Goal: Communication & Community: Answer question/provide support

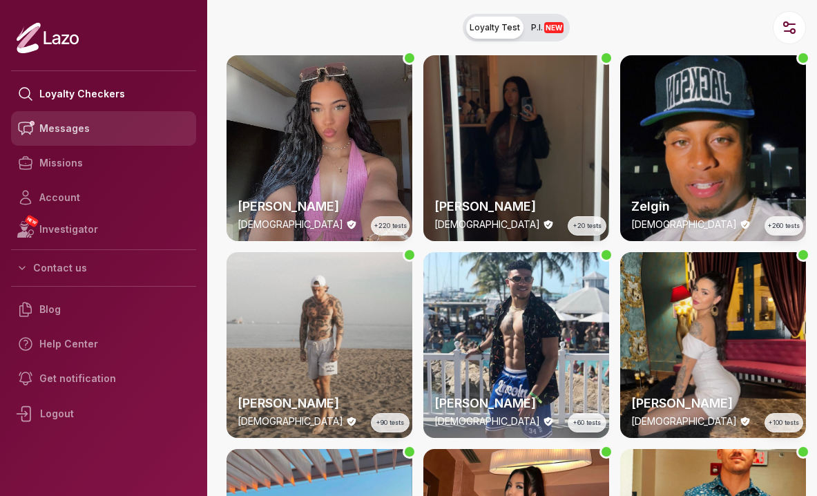
click at [53, 137] on link "Messages" at bounding box center [103, 128] width 185 height 35
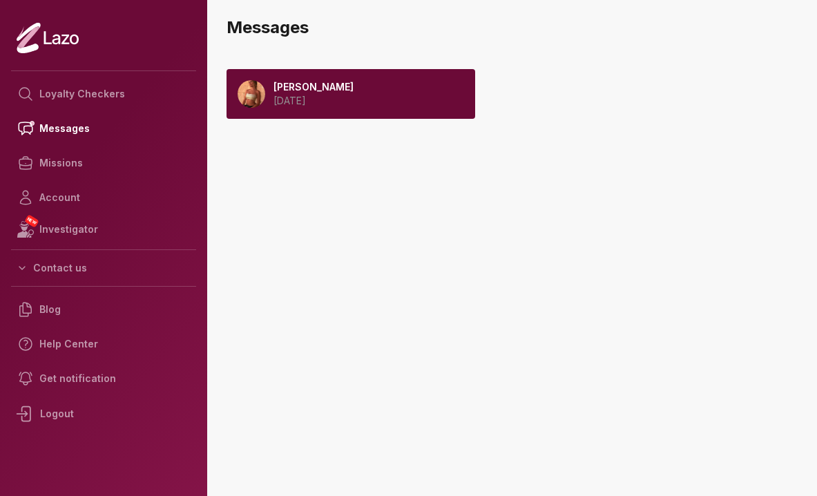
click at [343, 84] on p "[PERSON_NAME]" at bounding box center [314, 87] width 80 height 14
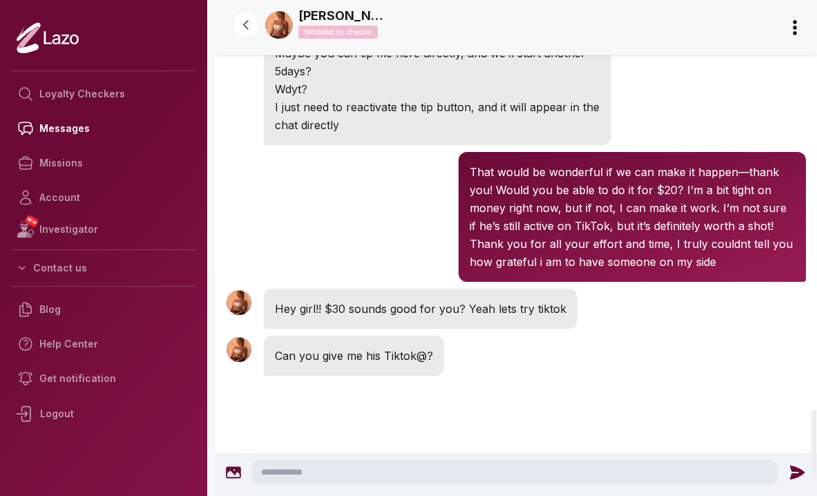
scroll to position [2963, 0]
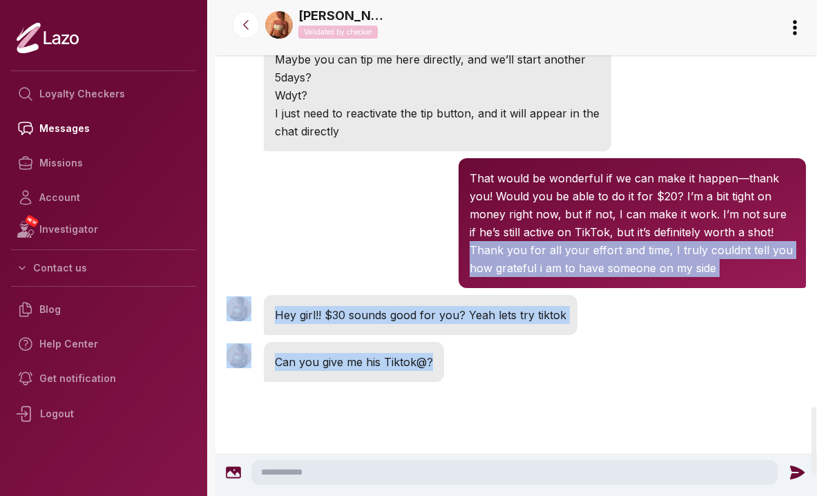
drag, startPoint x: 469, startPoint y: 248, endPoint x: 536, endPoint y: 375, distance: 143.4
click at [536, 375] on div "Sharon 2:41 PM Can you give me his Tiktok@?" at bounding box center [517, 362] width 602 height 47
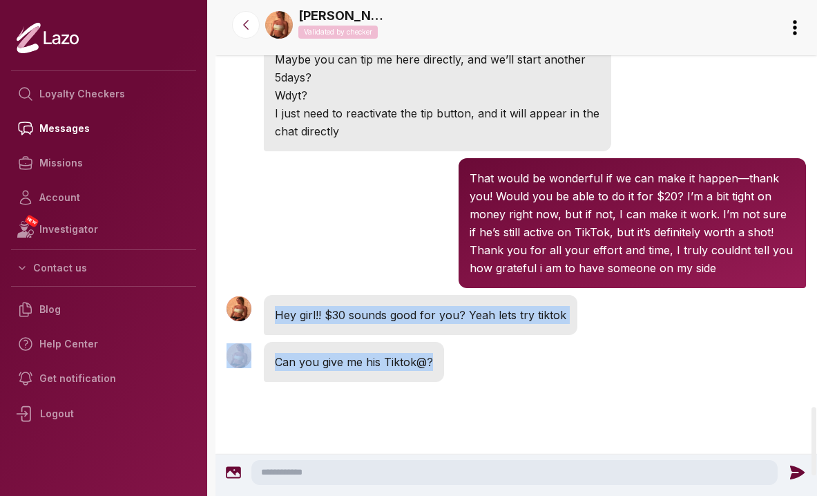
drag, startPoint x: 536, startPoint y: 375, endPoint x: 502, endPoint y: 301, distance: 81.3
click at [502, 300] on div "Hey girl!! $30 sounds good for you? Yeah lets try tiktok" at bounding box center [421, 315] width 314 height 40
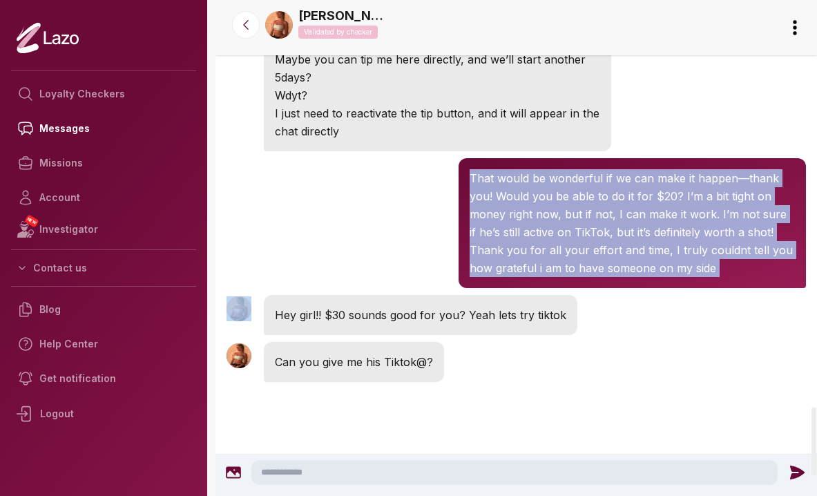
drag, startPoint x: 502, startPoint y: 300, endPoint x: 529, endPoint y: 158, distance: 144.8
click at [401, 193] on div "Sharon 2:40 PM That would be wonderful if we can make it happen—thank you! Woul…" at bounding box center [517, 223] width 602 height 137
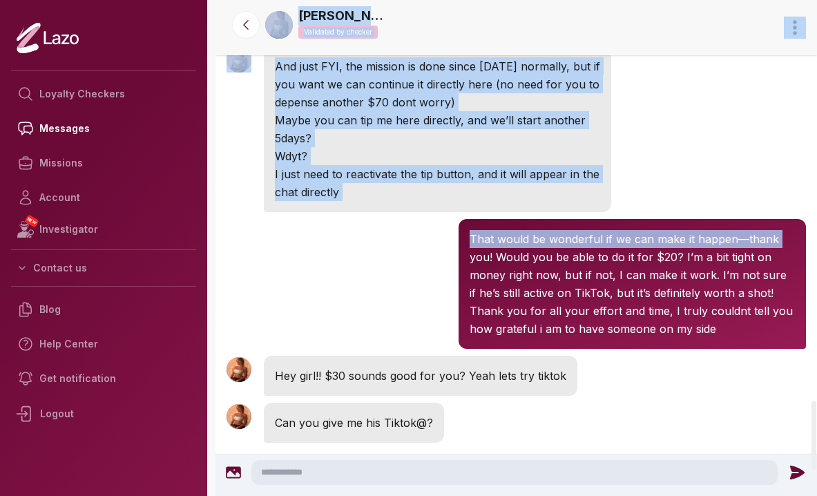
drag, startPoint x: 401, startPoint y: 193, endPoint x: 397, endPoint y: -18, distance: 211.5
click at [397, 0] on html "Loyalty Checkers Messages Missions Account NEW Investigator Contact us Blog Hel…" at bounding box center [408, 248] width 817 height 496
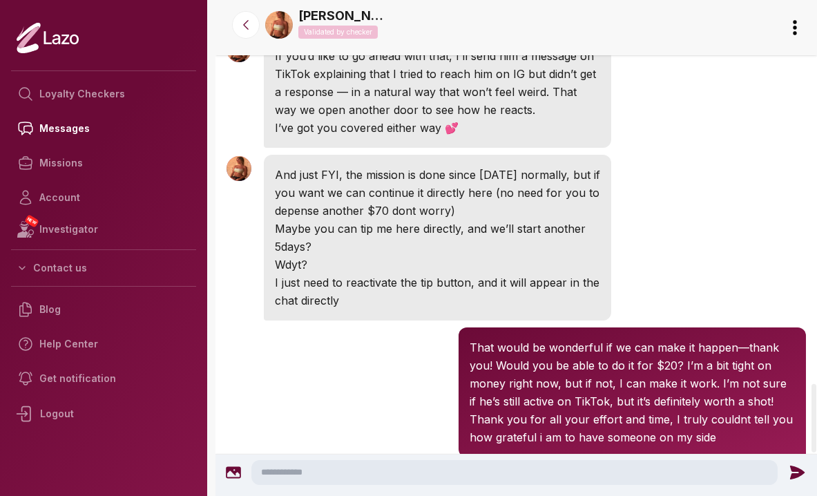
click at [404, 392] on div "Sharon 2:40 PM That would be wonderful if we can make it happen—thank you! Woul…" at bounding box center [517, 392] width 602 height 137
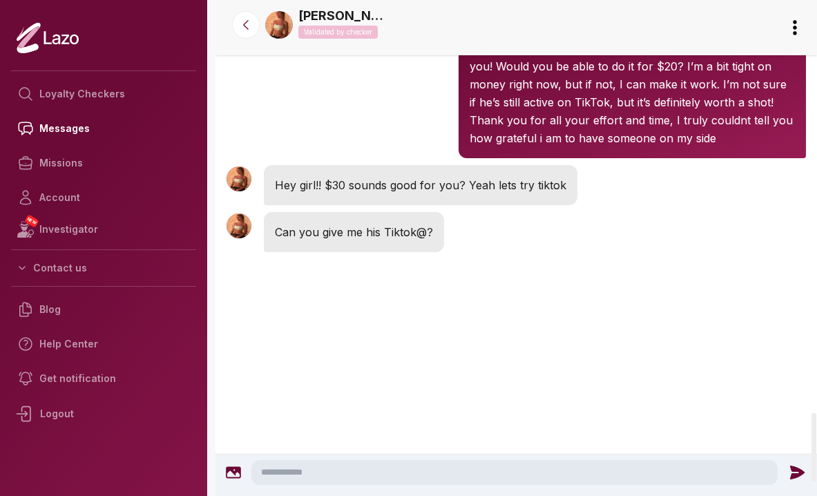
scroll to position [3110, 0]
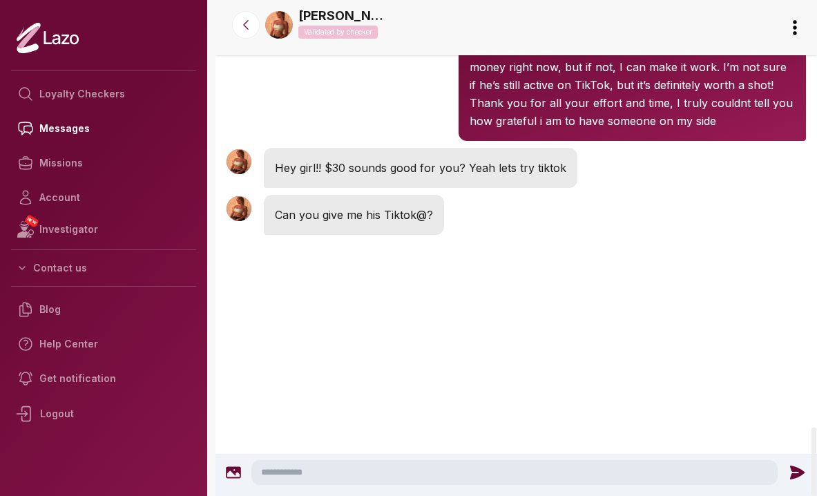
click at [354, 469] on textarea at bounding box center [515, 472] width 527 height 25
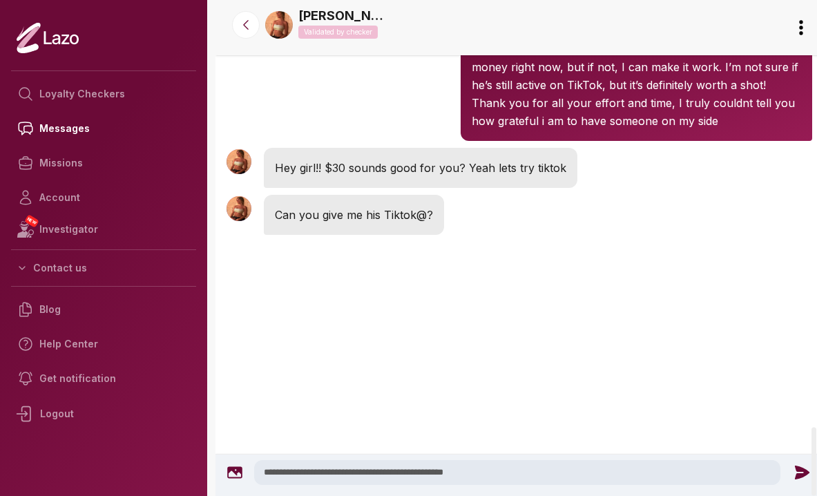
click at [277, 479] on textarea "**********" at bounding box center [517, 472] width 527 height 25
click at [281, 473] on textarea "**********" at bounding box center [517, 472] width 527 height 25
click at [529, 475] on textarea "**********" at bounding box center [517, 472] width 527 height 25
click at [576, 470] on textarea "**********" at bounding box center [517, 472] width 527 height 25
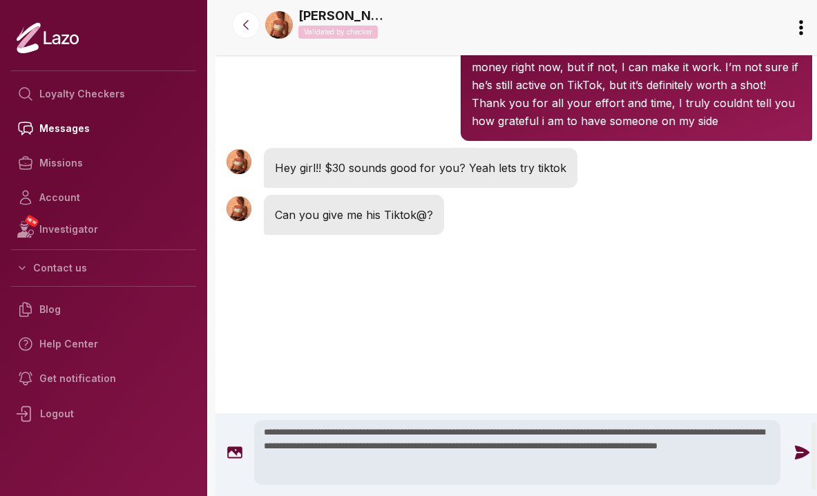
type textarea "**********"
click at [797, 452] on icon at bounding box center [802, 453] width 18 height 18
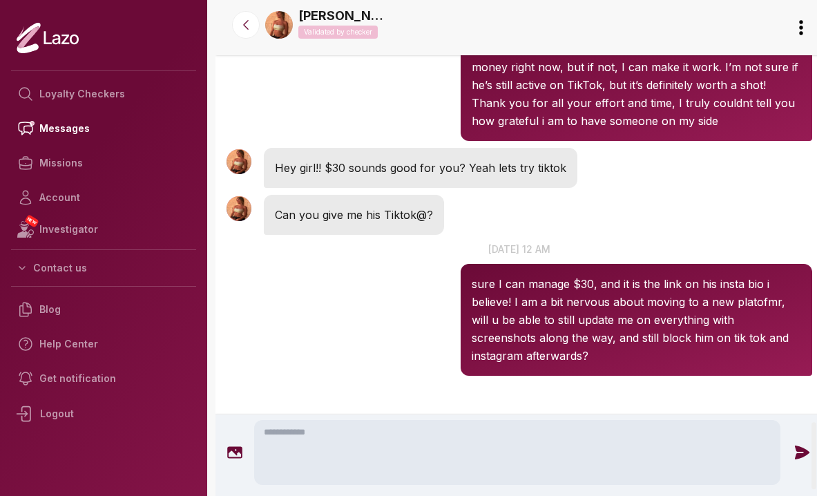
scroll to position [3104, 0]
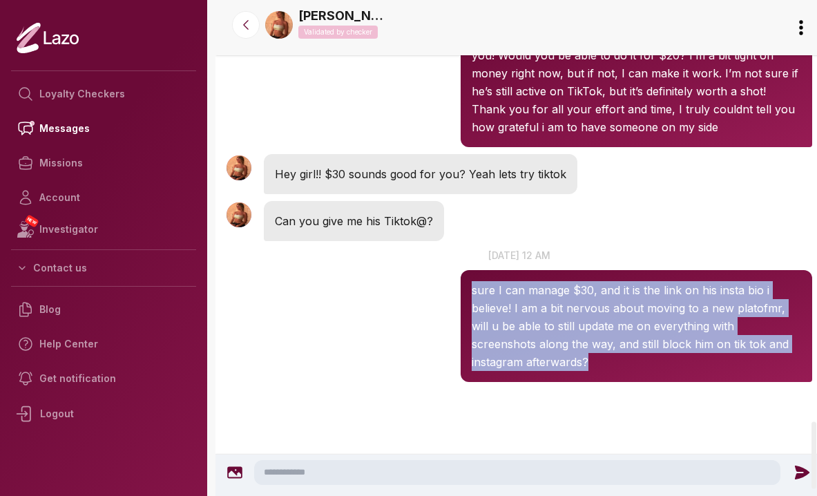
drag, startPoint x: 687, startPoint y: 389, endPoint x: 643, endPoint y: 245, distance: 151.0
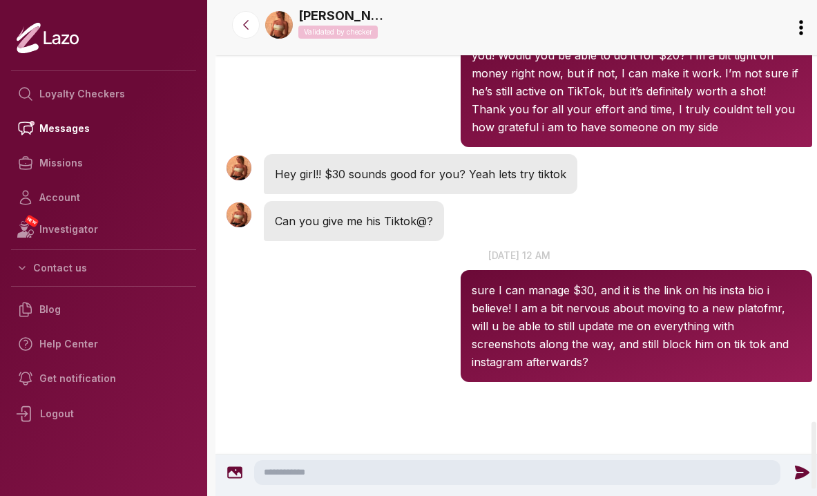
click at [677, 257] on p "16 Sep at 12 am" at bounding box center [520, 255] width 608 height 15
drag, startPoint x: 677, startPoint y: 257, endPoint x: 669, endPoint y: 374, distance: 117.1
click at [669, 374] on div "Sharon 12:24 AM 16 Sep at 12 am sure I can manage $30, and it is the link on hi…" at bounding box center [637, 315] width 352 height 134
click at [565, 429] on div at bounding box center [520, 441] width 608 height 111
click at [433, 472] on textarea at bounding box center [517, 472] width 527 height 25
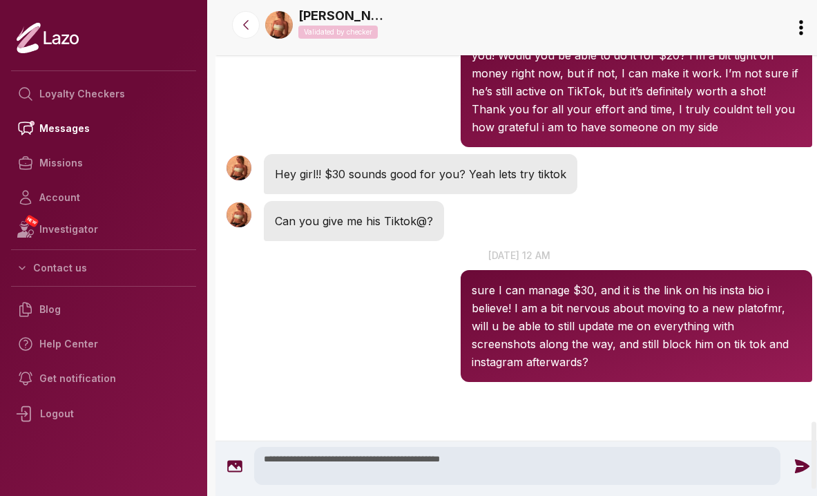
type textarea "**********"
click at [799, 474] on icon at bounding box center [802, 466] width 18 height 18
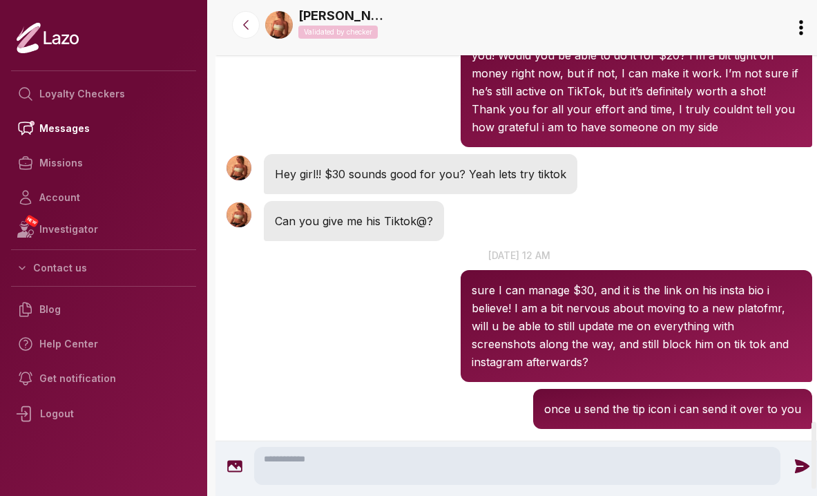
scroll to position [3151, 0]
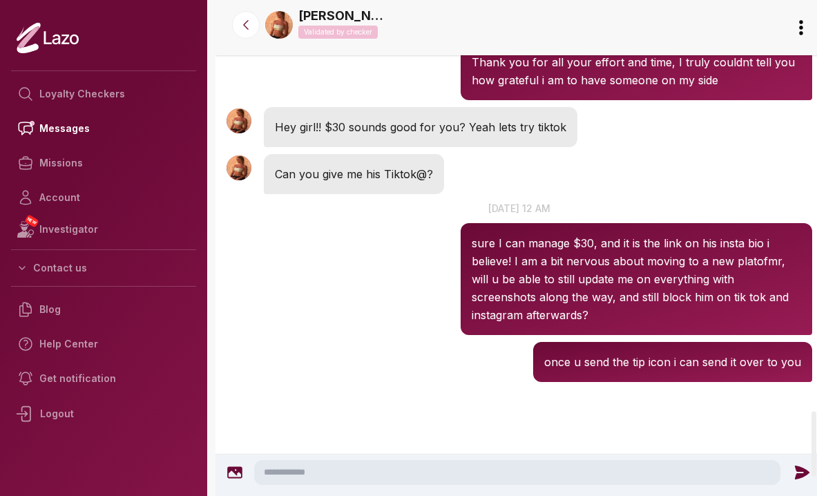
click at [330, 470] on textarea at bounding box center [517, 472] width 527 height 25
paste textarea "**********"
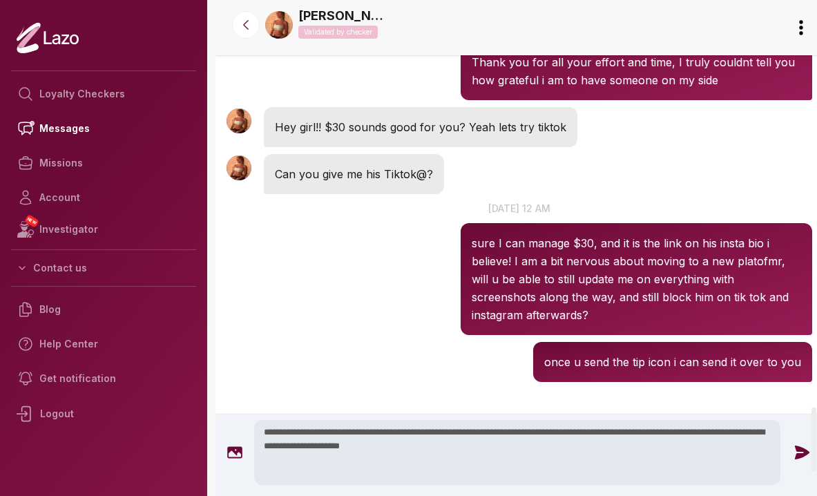
type textarea "**********"
click at [795, 447] on icon at bounding box center [802, 453] width 15 height 14
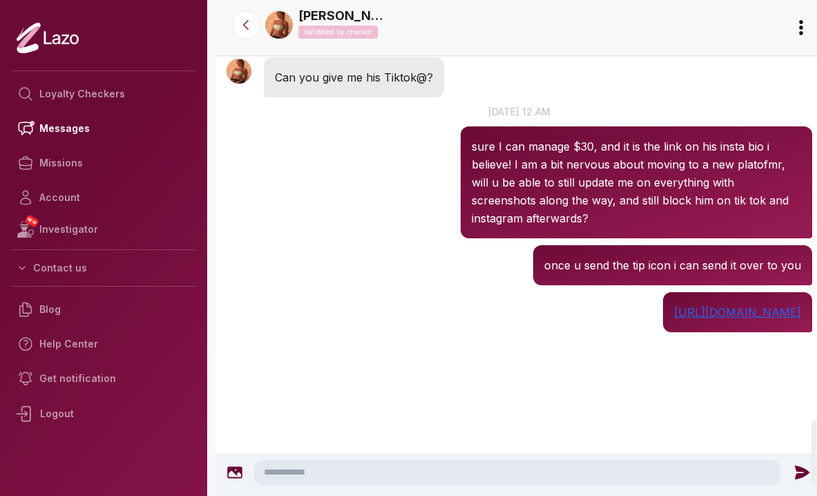
scroll to position [3252, 0]
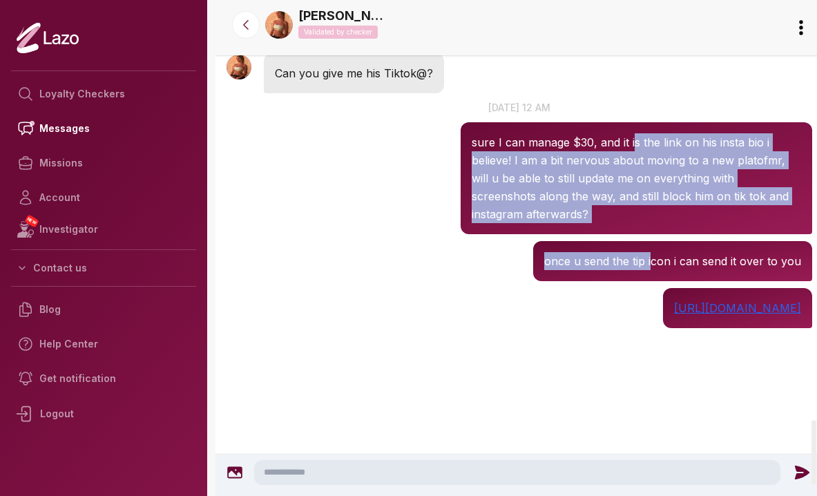
drag, startPoint x: 649, startPoint y: 267, endPoint x: 630, endPoint y: 143, distance: 125.8
click at [395, 224] on div "Sharon 12:24 AM 16 Sep at 12 am sure I can manage $30, and it is the link on hi…" at bounding box center [520, 167] width 608 height 141
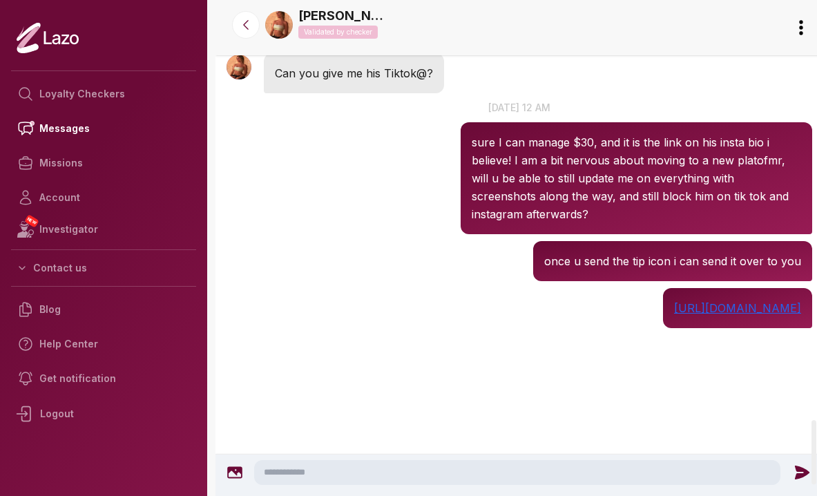
drag, startPoint x: 395, startPoint y: 224, endPoint x: 394, endPoint y: 331, distance: 107.1
click at [379, 332] on div "Sharon 12:25 AM https://www.tiktok.com/@xauzeni?_t=8pySpxwPap9&_r=1&fbclid=PAZX…" at bounding box center [520, 308] width 608 height 47
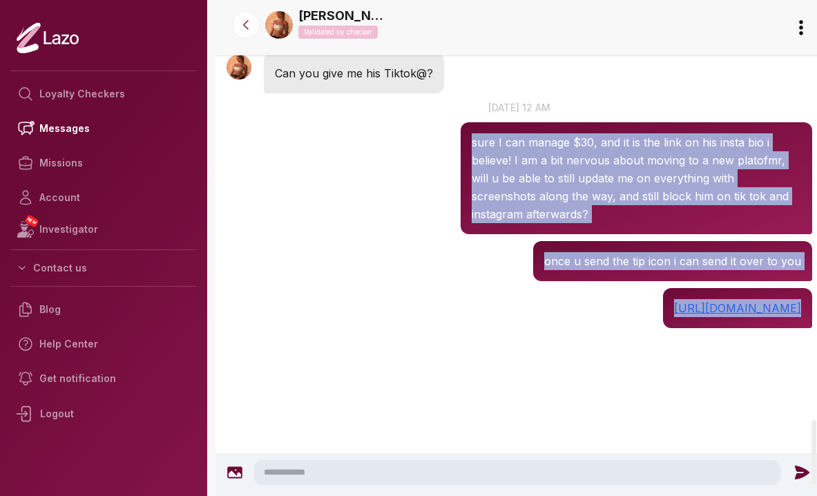
drag, startPoint x: 414, startPoint y: 388, endPoint x: 418, endPoint y: 120, distance: 268.8
click at [393, 211] on div "Sharon 12:24 AM 16 Sep at 12 am sure I can manage $30, and it is the link on hi…" at bounding box center [520, 167] width 608 height 141
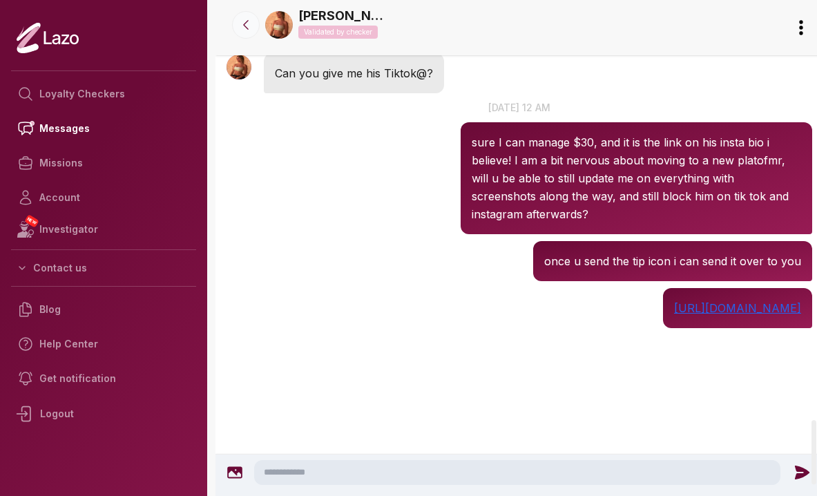
click at [248, 33] on button at bounding box center [246, 25] width 28 height 28
